Goal: Entertainment & Leisure: Browse casually

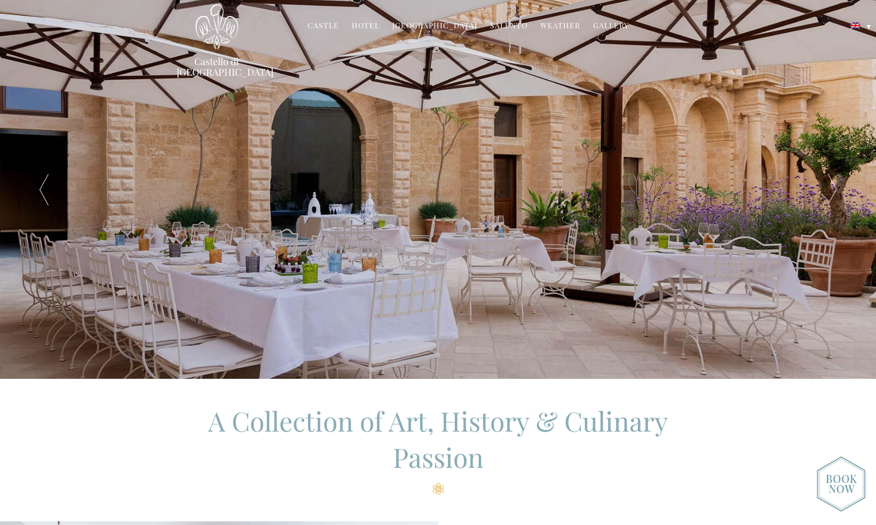
click at [604, 26] on link "Gallery" at bounding box center [611, 26] width 36 height 12
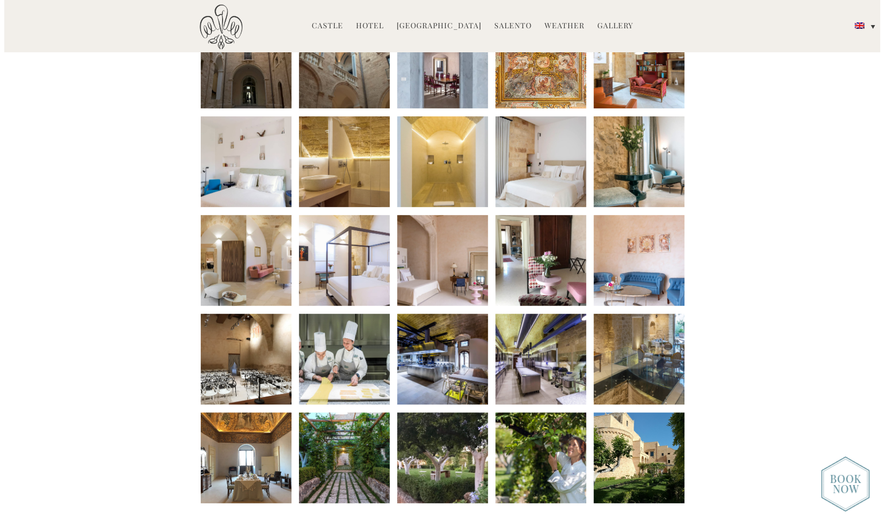
scroll to position [355, 0]
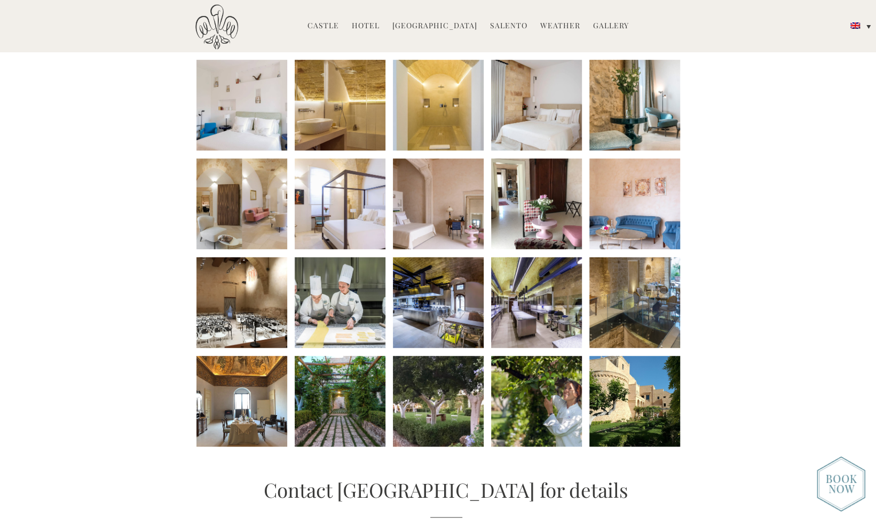
click at [367, 190] on li at bounding box center [340, 204] width 91 height 91
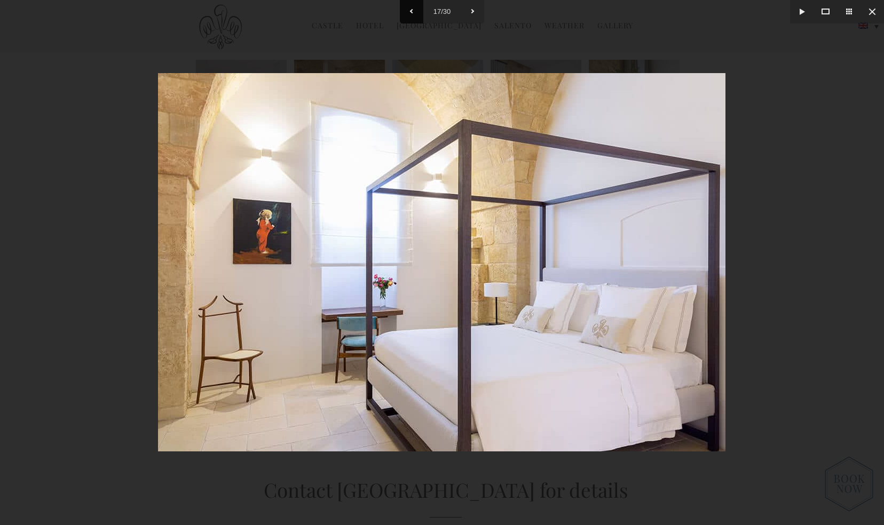
click at [411, 8] on button at bounding box center [411, 11] width 23 height 23
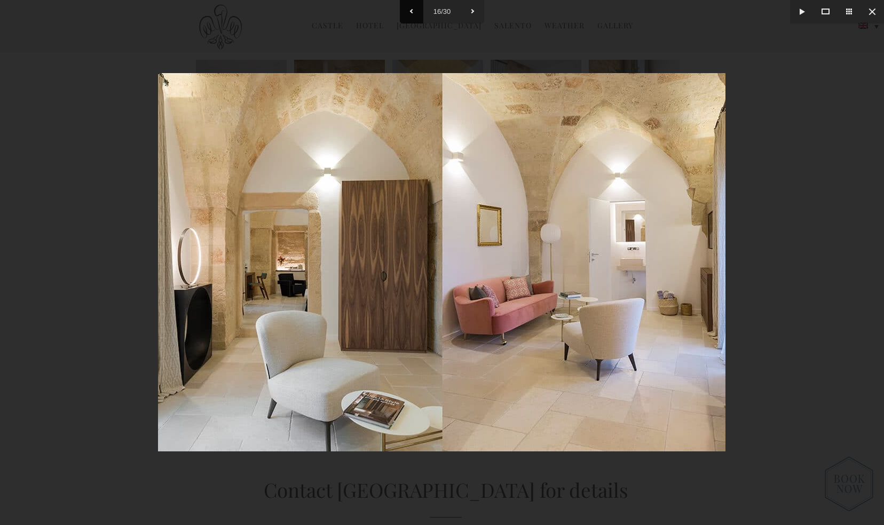
click at [411, 8] on button at bounding box center [411, 11] width 23 height 23
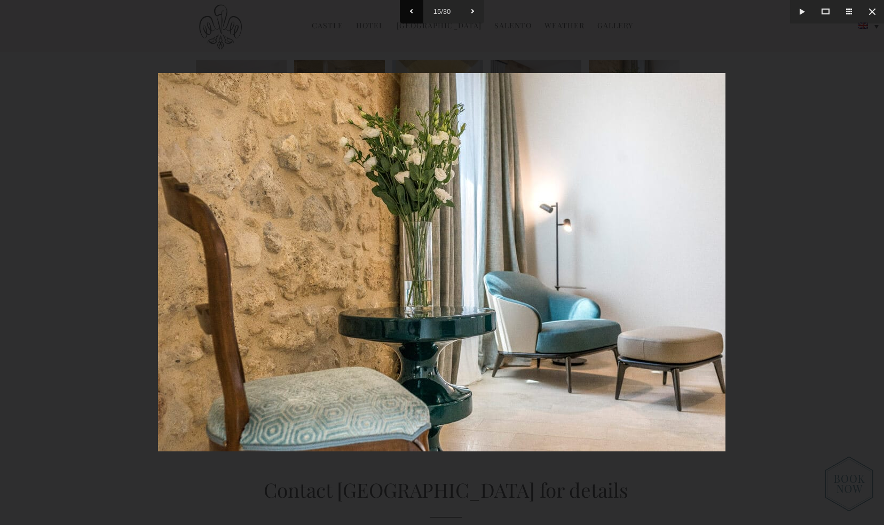
click at [411, 8] on button at bounding box center [411, 11] width 23 height 23
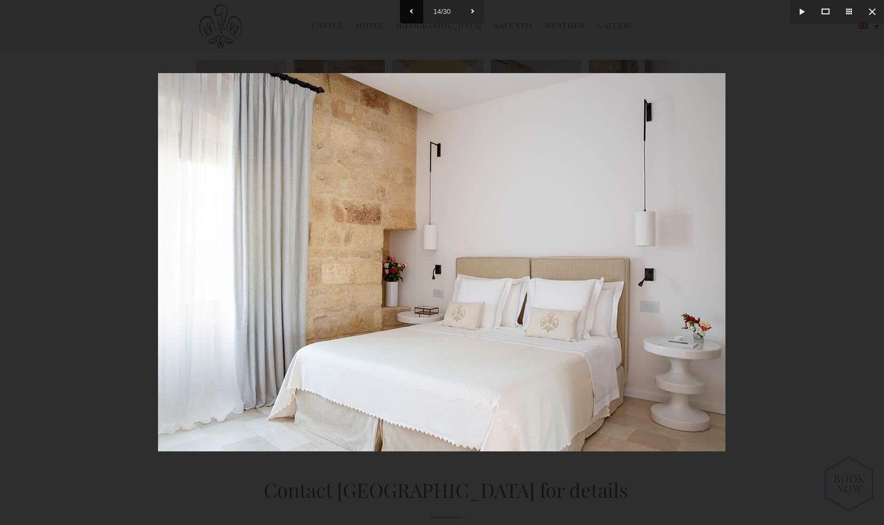
click at [411, 8] on button at bounding box center [411, 11] width 23 height 23
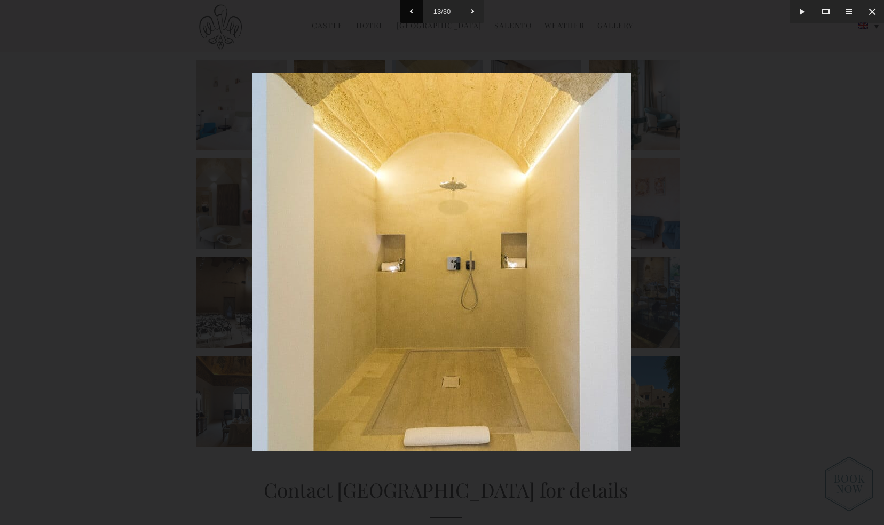
click at [411, 8] on button at bounding box center [411, 11] width 23 height 23
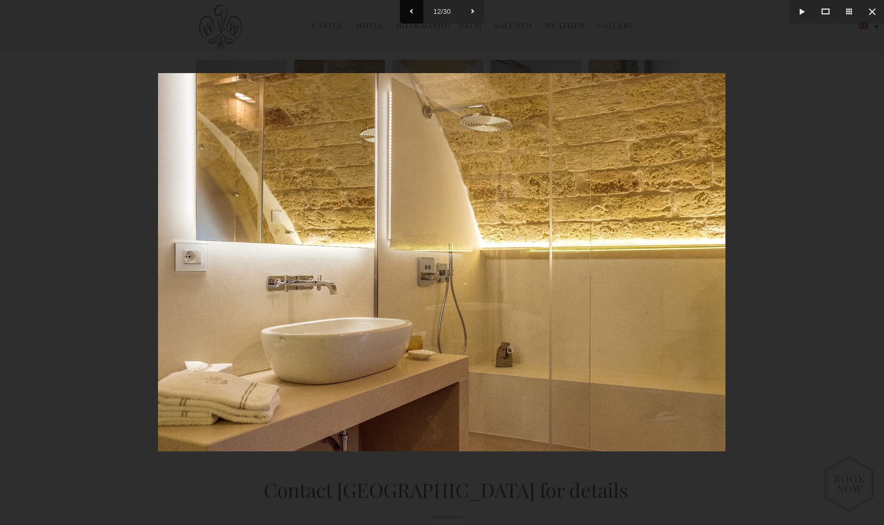
click at [411, 8] on button at bounding box center [411, 11] width 23 height 23
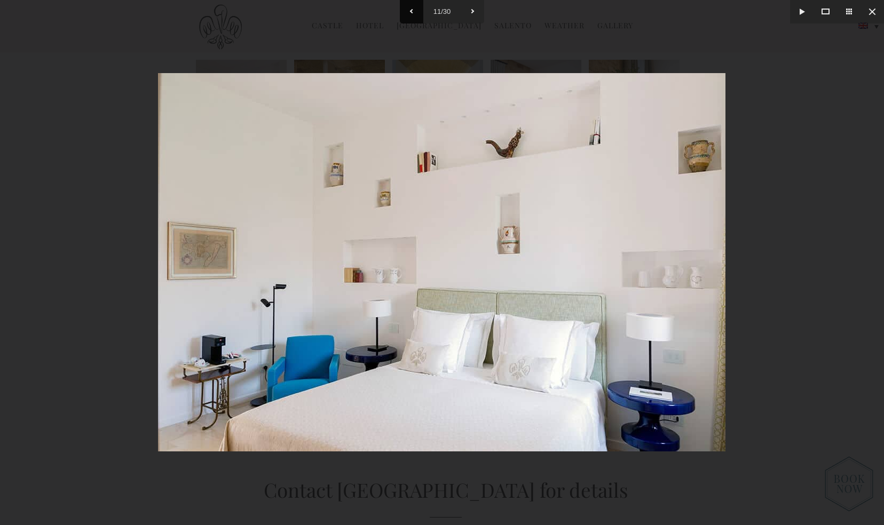
click at [411, 8] on button at bounding box center [411, 11] width 23 height 23
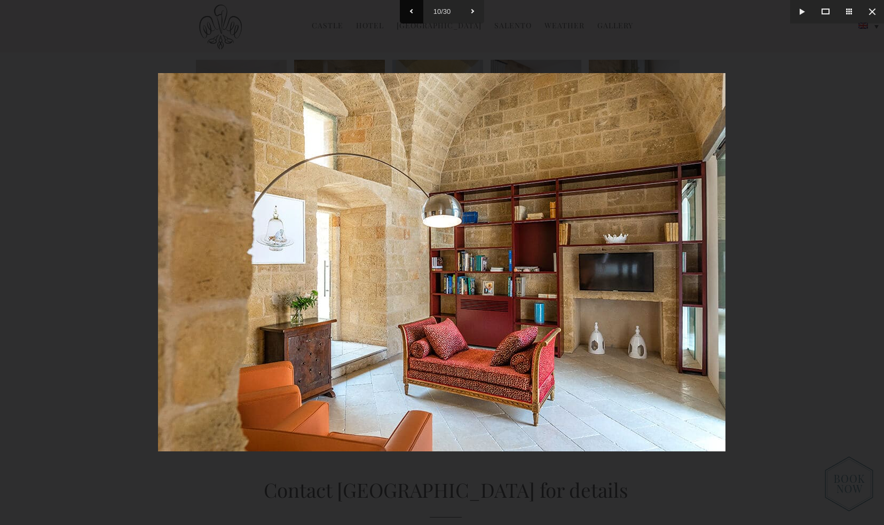
click at [411, 8] on button at bounding box center [411, 11] width 23 height 23
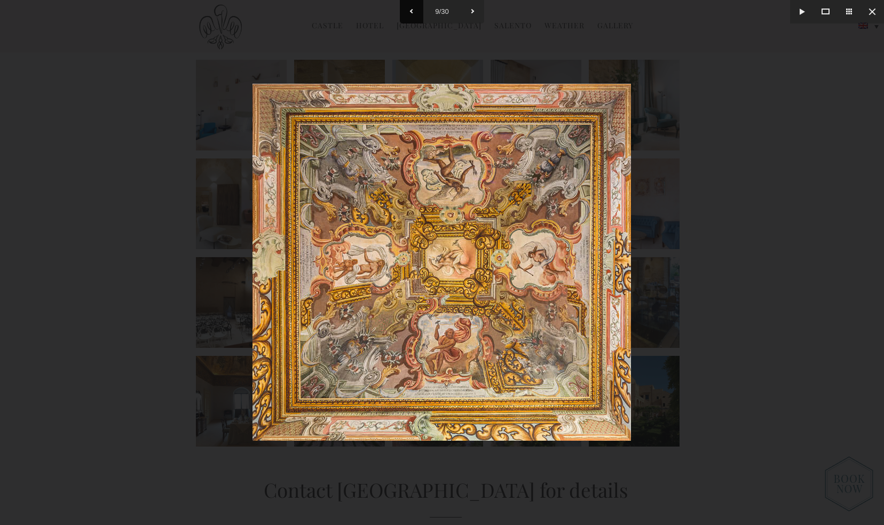
click at [411, 8] on button at bounding box center [411, 11] width 23 height 23
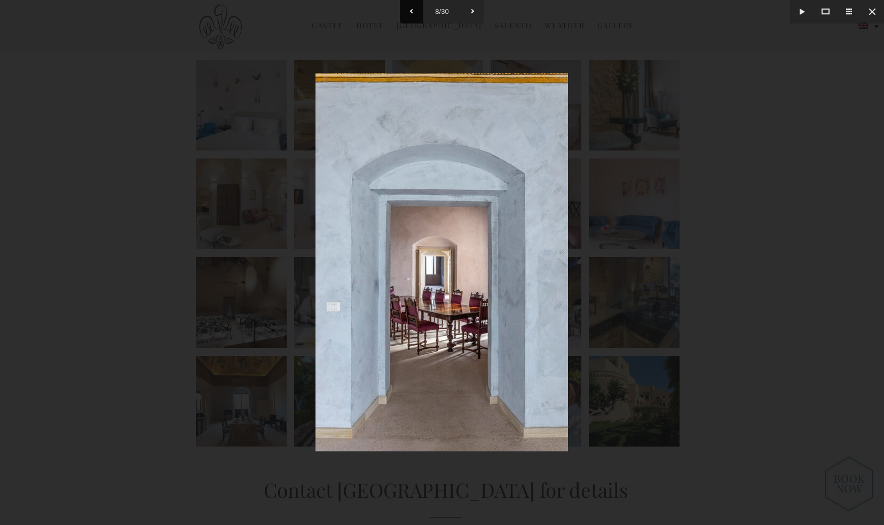
click at [411, 8] on button at bounding box center [411, 11] width 23 height 23
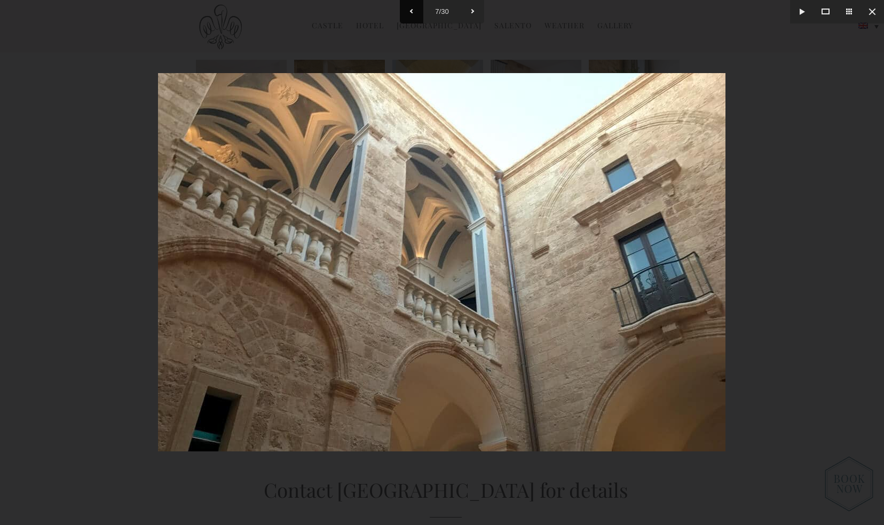
click at [411, 8] on button at bounding box center [411, 11] width 23 height 23
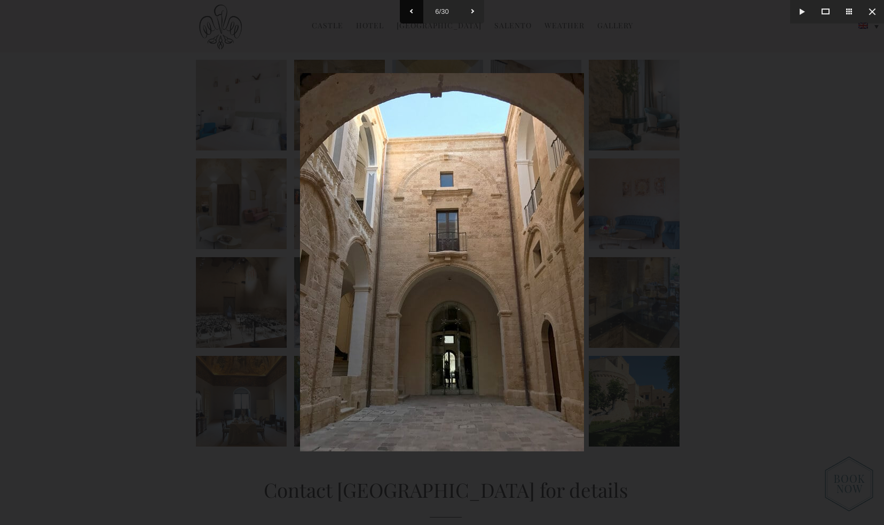
click at [411, 8] on button at bounding box center [411, 11] width 23 height 23
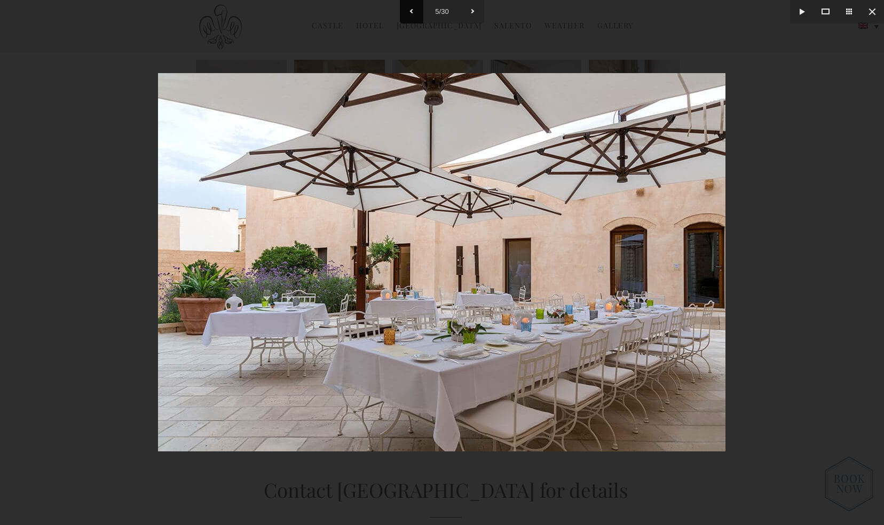
click at [411, 8] on button at bounding box center [411, 11] width 23 height 23
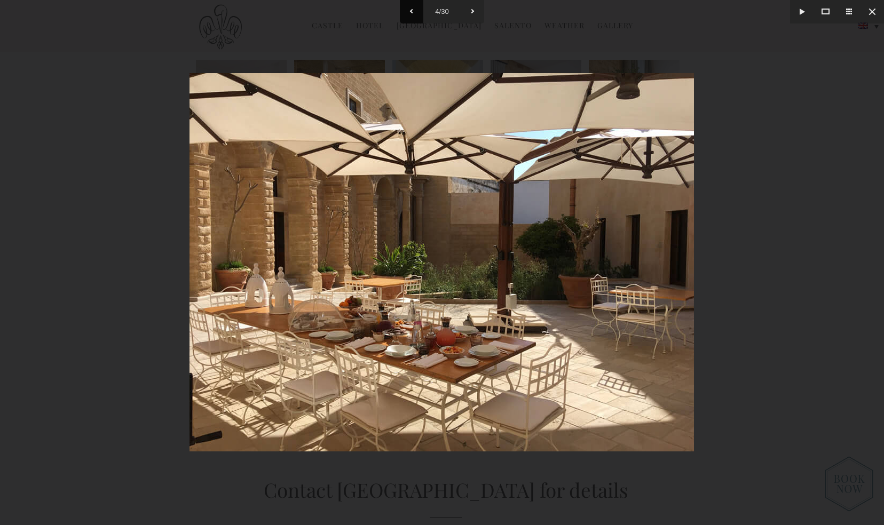
click at [411, 8] on button at bounding box center [411, 11] width 23 height 23
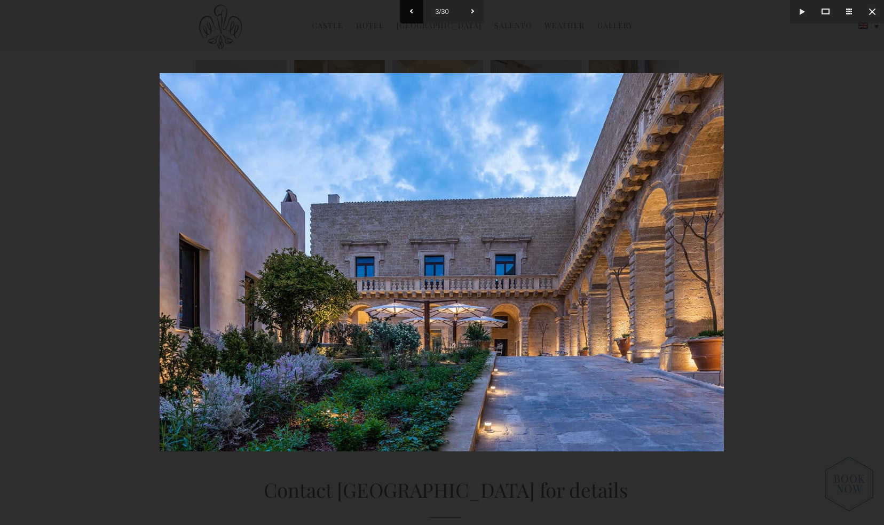
click at [411, 8] on button at bounding box center [411, 11] width 23 height 23
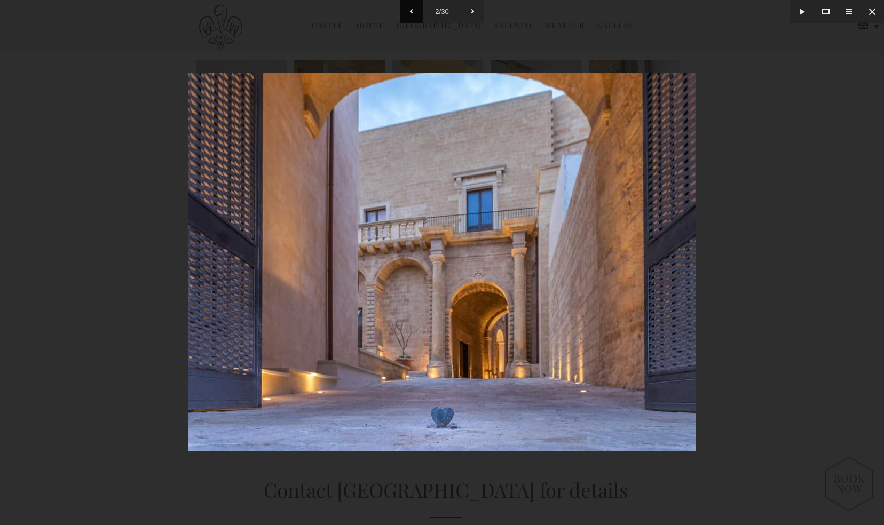
click at [411, 8] on button at bounding box center [411, 11] width 23 height 23
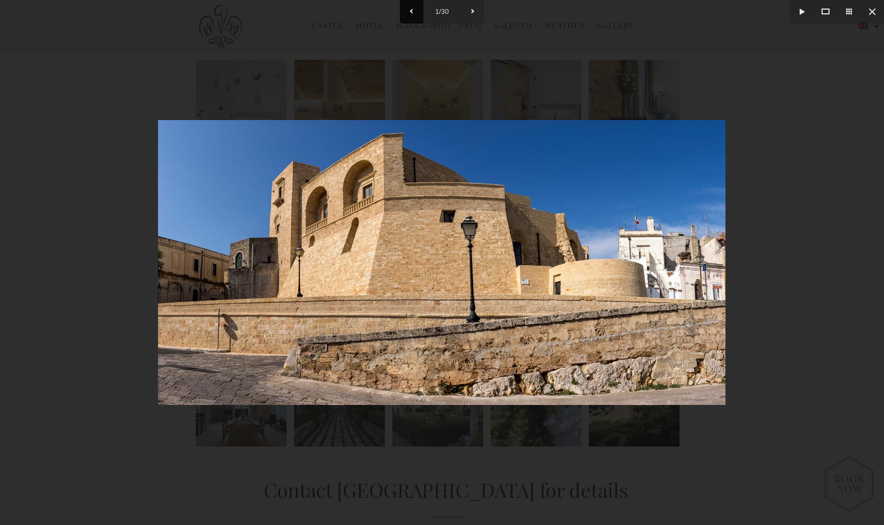
click at [411, 8] on button at bounding box center [411, 11] width 23 height 23
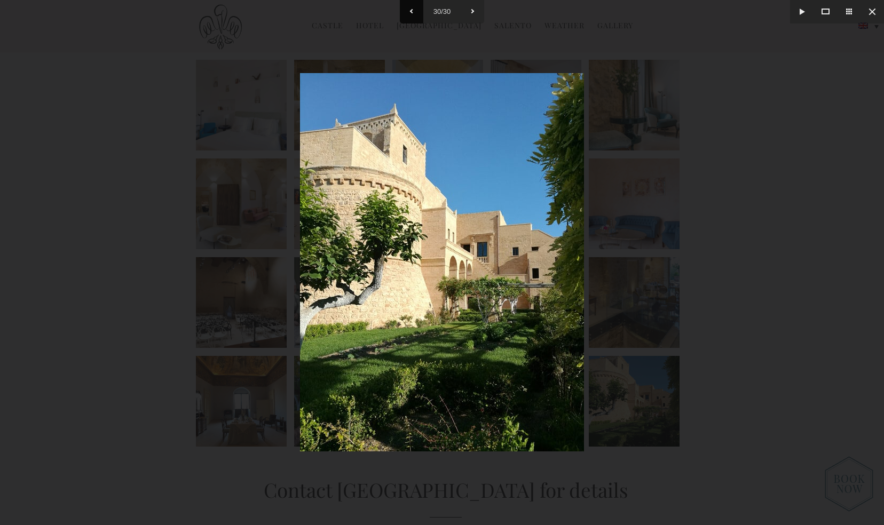
click at [411, 8] on button at bounding box center [411, 11] width 23 height 23
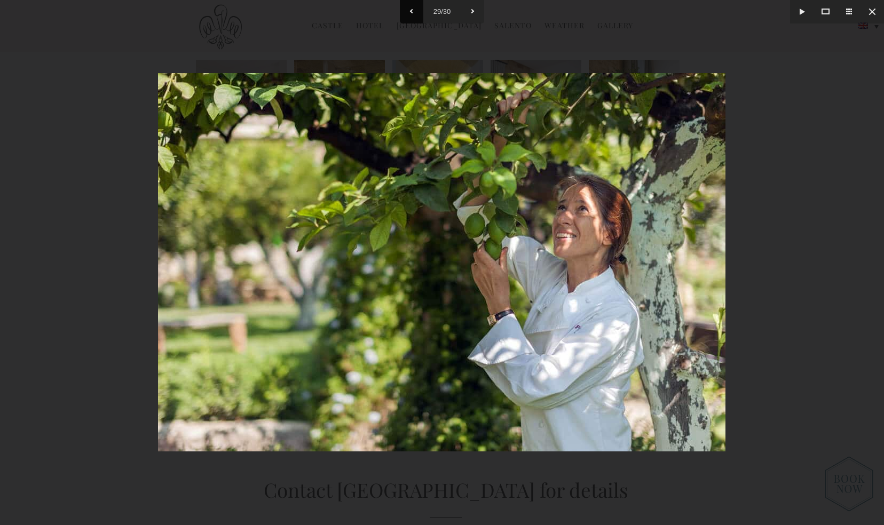
click at [411, 8] on button at bounding box center [411, 11] width 23 height 23
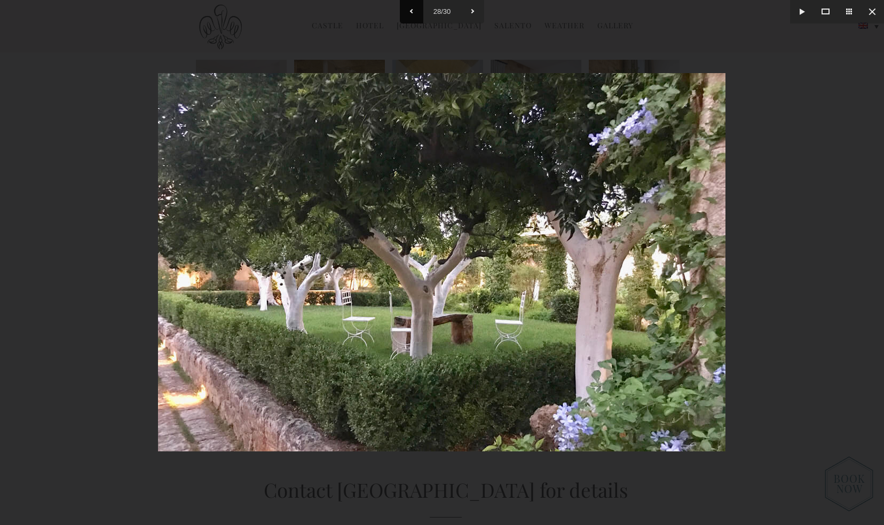
click at [411, 8] on button at bounding box center [411, 11] width 23 height 23
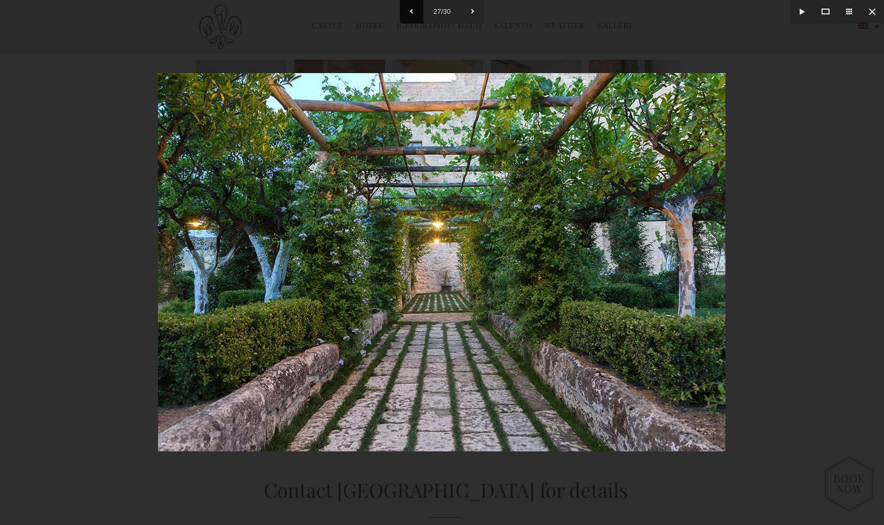
click at [411, 8] on button at bounding box center [411, 11] width 23 height 23
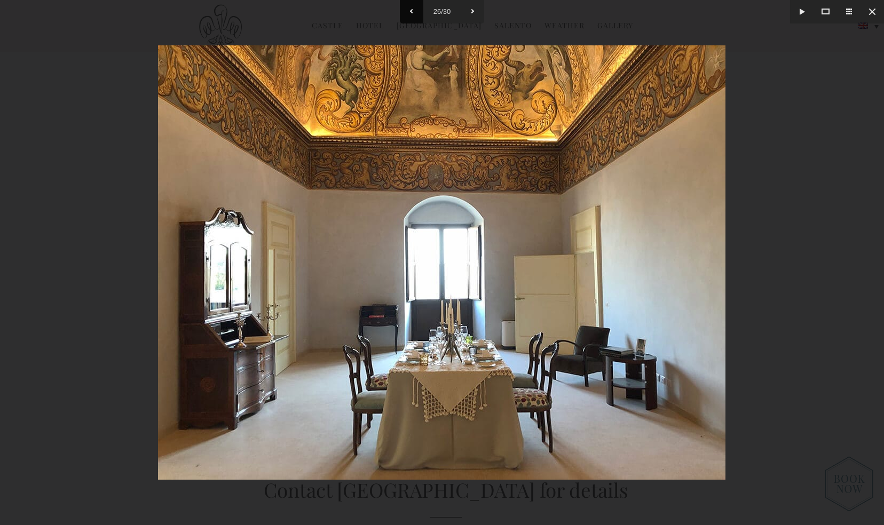
click at [411, 8] on button at bounding box center [411, 11] width 23 height 23
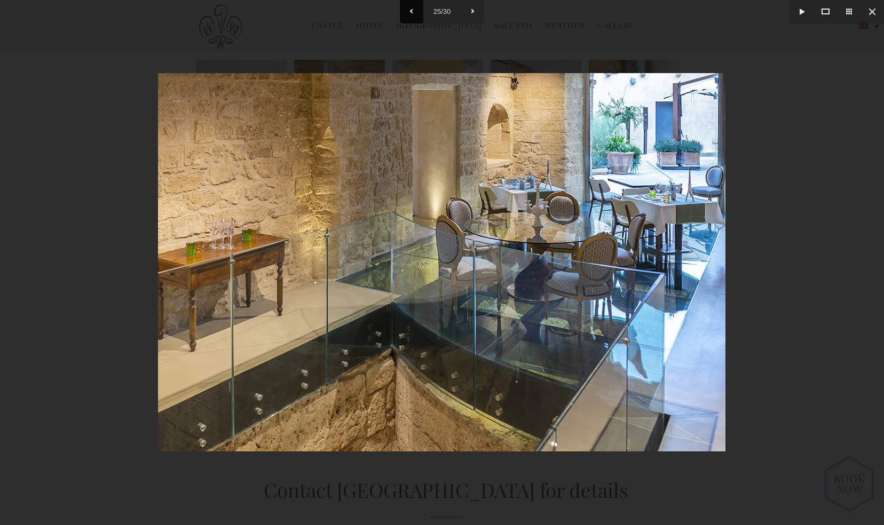
click at [411, 8] on button at bounding box center [411, 11] width 23 height 23
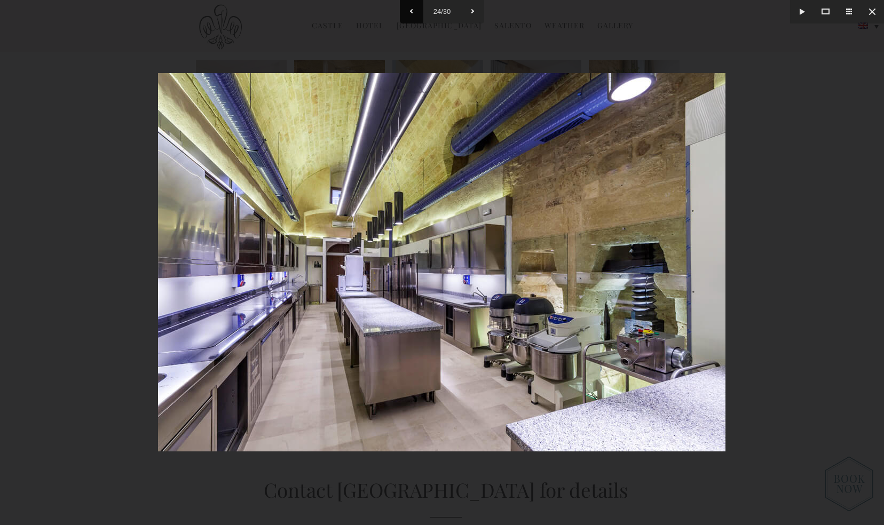
click at [411, 8] on button at bounding box center [411, 11] width 23 height 23
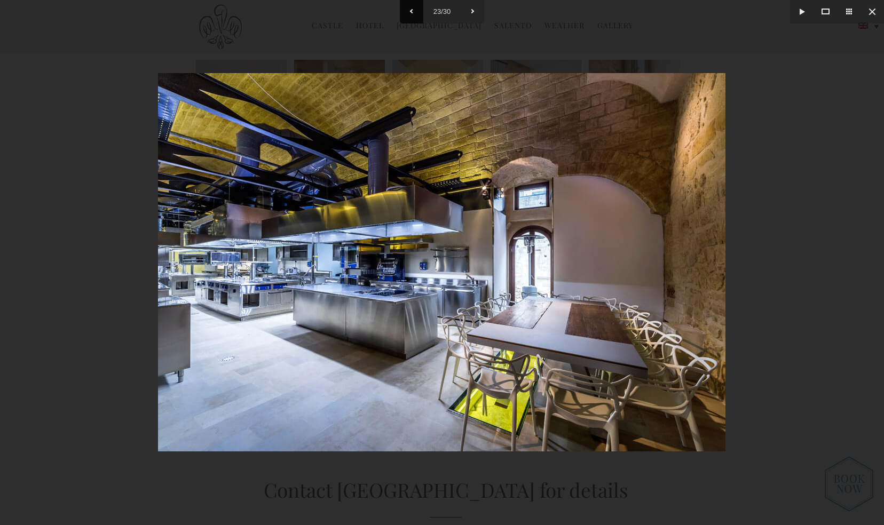
click at [411, 8] on button at bounding box center [411, 11] width 23 height 23
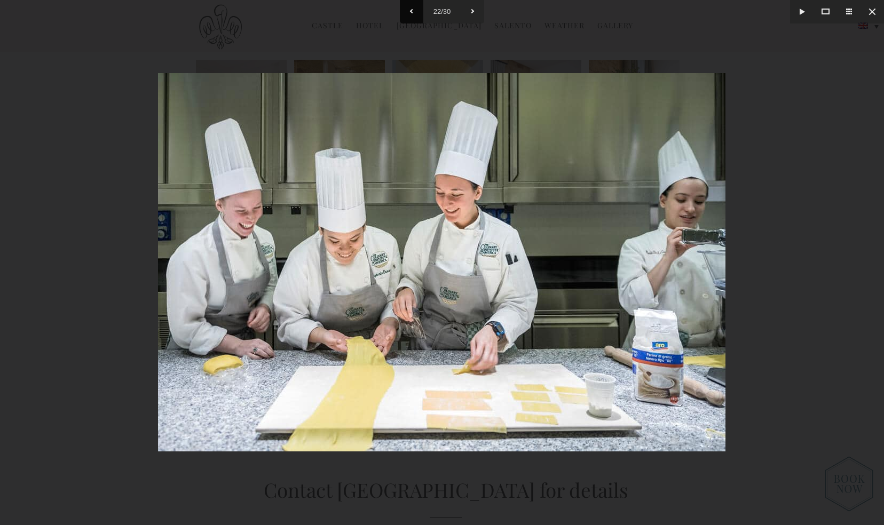
click at [411, 8] on button at bounding box center [411, 11] width 23 height 23
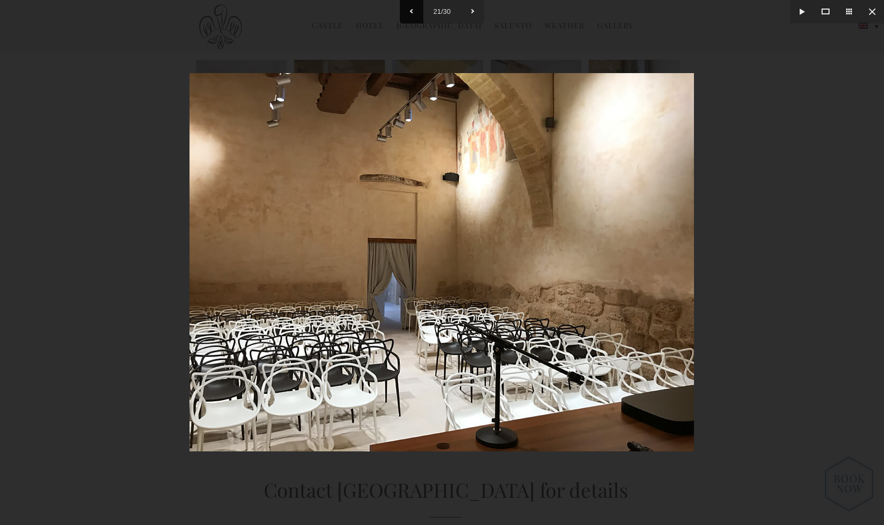
click at [411, 8] on button at bounding box center [411, 11] width 23 height 23
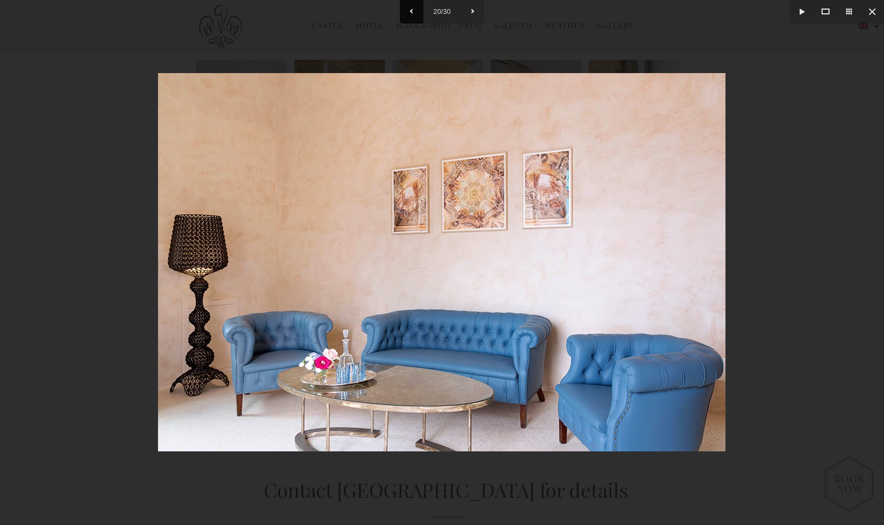
click at [411, 8] on button at bounding box center [411, 11] width 23 height 23
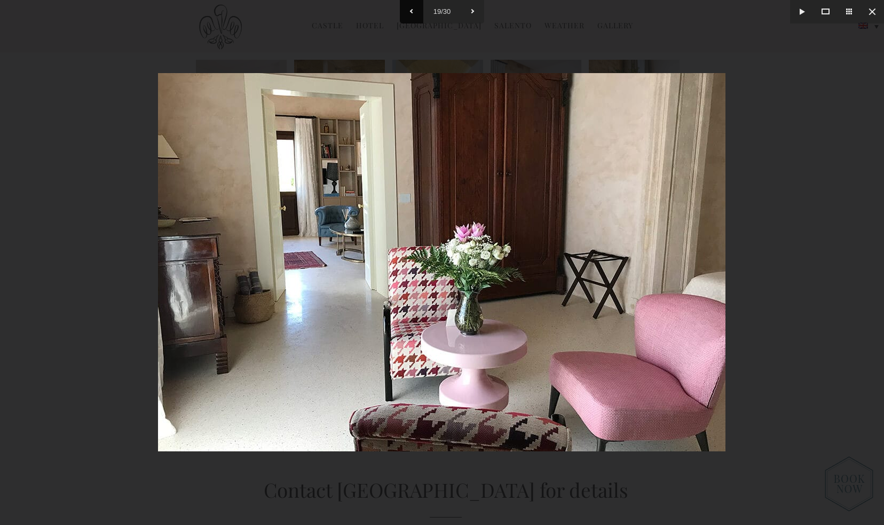
click at [411, 8] on button at bounding box center [411, 11] width 23 height 23
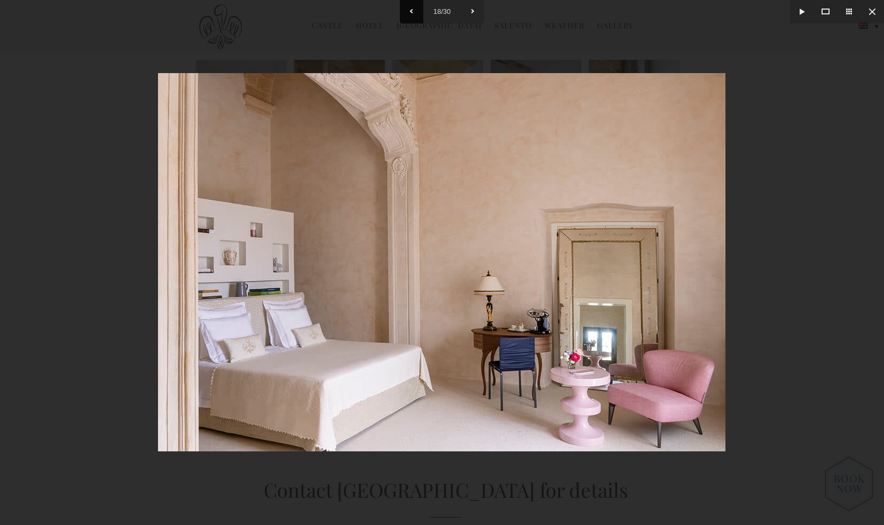
click at [411, 8] on button at bounding box center [411, 11] width 23 height 23
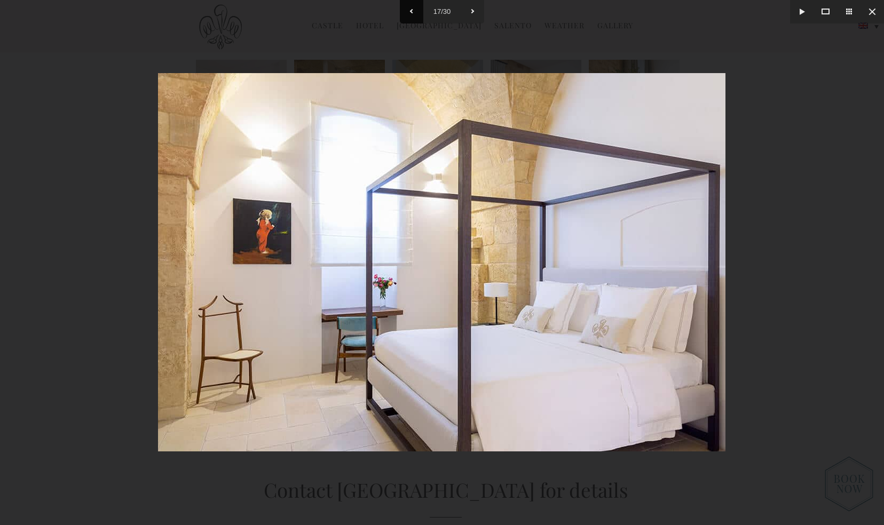
click at [411, 8] on button at bounding box center [411, 11] width 23 height 23
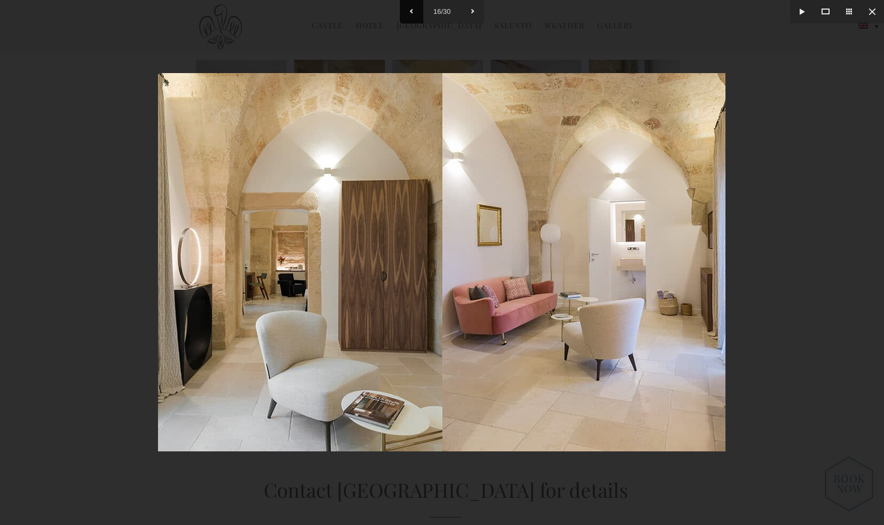
click at [411, 8] on button at bounding box center [411, 11] width 23 height 23
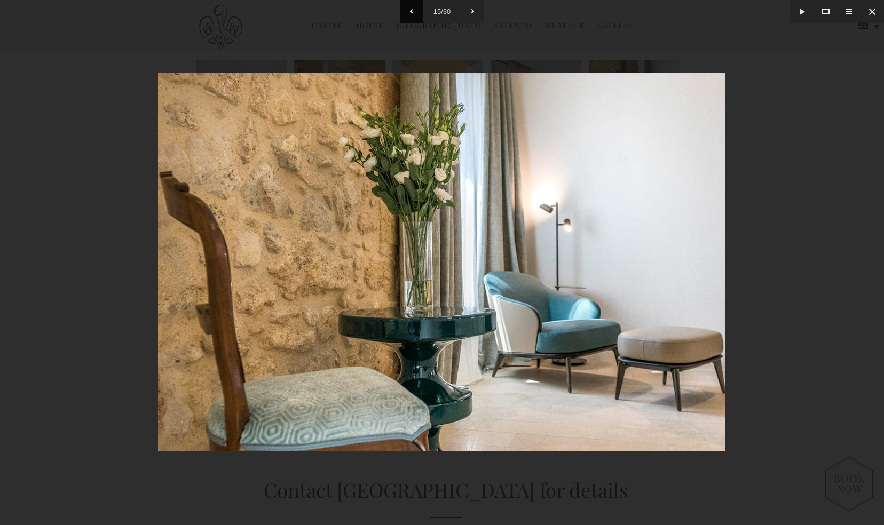
click at [411, 8] on button at bounding box center [411, 11] width 23 height 23
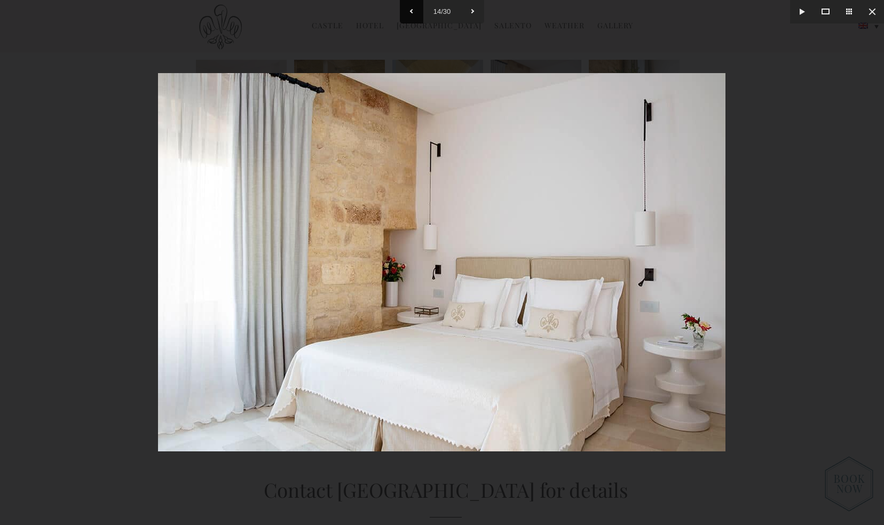
click at [411, 8] on button at bounding box center [411, 11] width 23 height 23
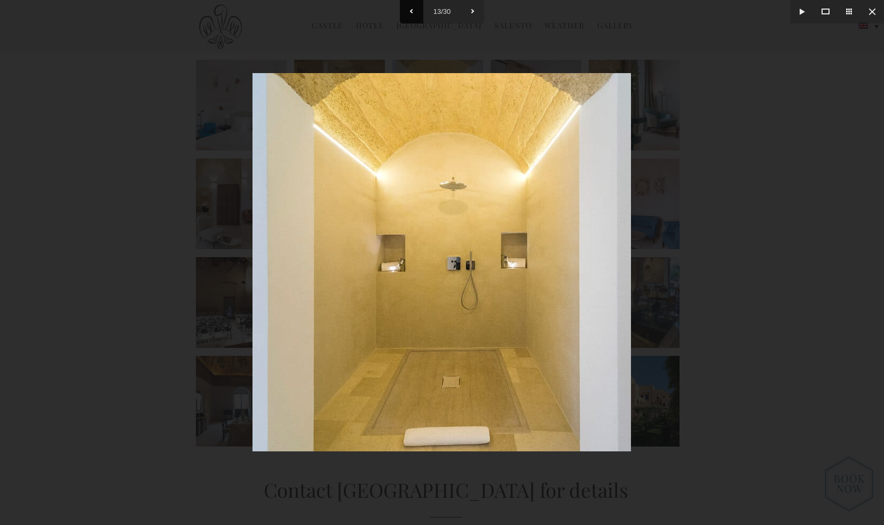
click at [411, 8] on button at bounding box center [411, 11] width 23 height 23
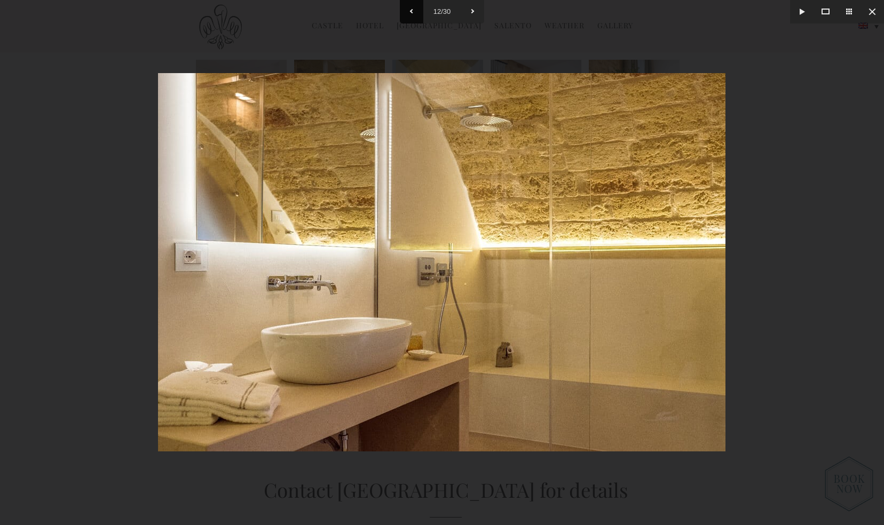
click at [411, 8] on button at bounding box center [411, 11] width 23 height 23
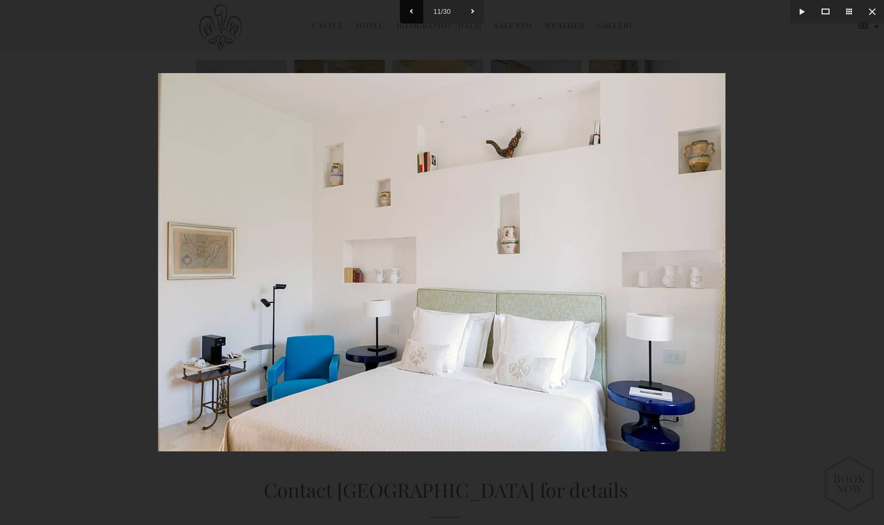
click at [411, 8] on button at bounding box center [411, 11] width 23 height 23
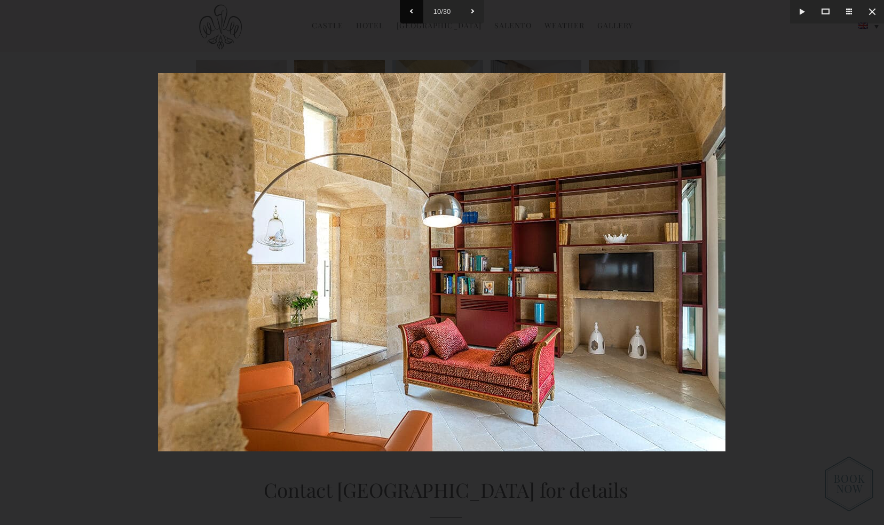
click at [411, 8] on button at bounding box center [411, 11] width 23 height 23
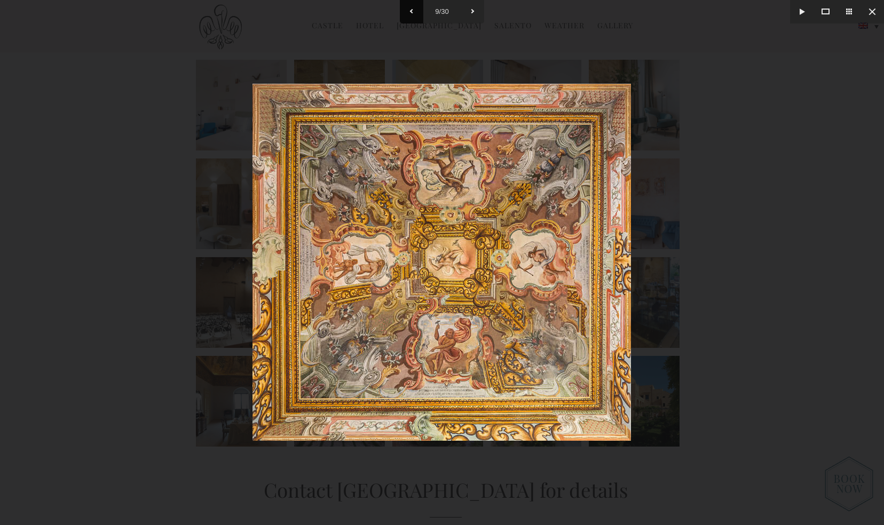
click at [411, 8] on button at bounding box center [411, 11] width 23 height 23
